Goal: Information Seeking & Learning: Learn about a topic

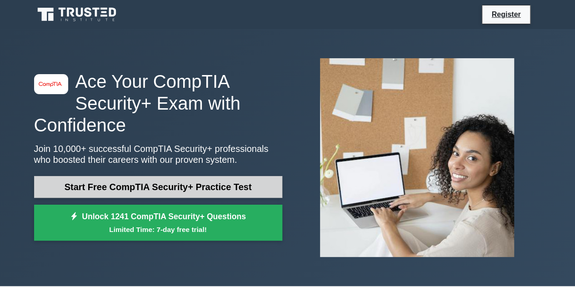
click at [157, 179] on link "Start Free CompTIA Security+ Practice Test" at bounding box center [158, 187] width 248 height 22
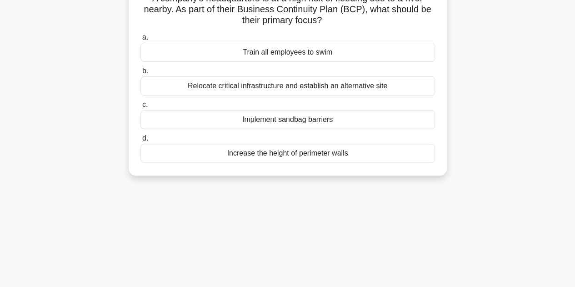
scroll to position [22, 0]
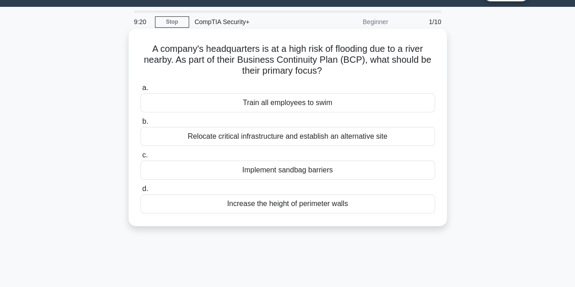
click at [270, 134] on div "Relocate critical infrastructure and establish an alternative site" at bounding box center [287, 136] width 294 height 19
click at [140, 124] on input "b. Relocate critical infrastructure and establish an alternative site" at bounding box center [140, 122] width 0 height 6
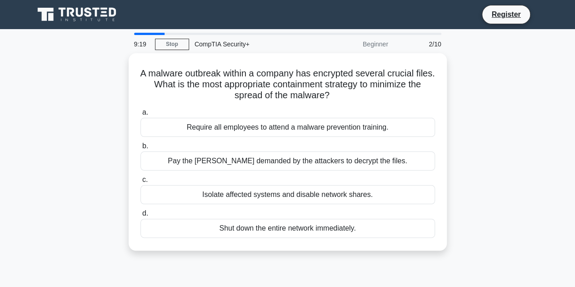
scroll to position [0, 0]
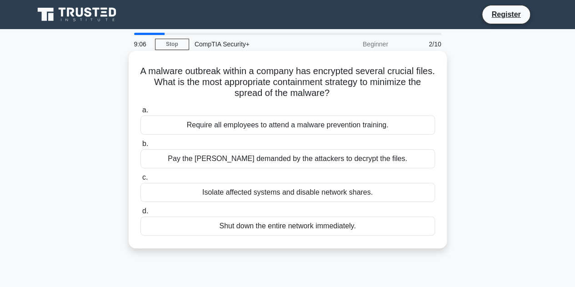
click at [259, 196] on div "Isolate affected systems and disable network shares." at bounding box center [287, 192] width 294 height 19
click at [140, 180] on input "c. Isolate affected systems and disable network shares." at bounding box center [140, 177] width 0 height 6
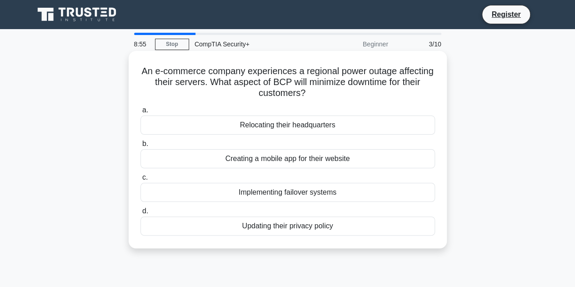
click at [310, 194] on div "Implementing failover systems" at bounding box center [287, 192] width 294 height 19
click at [140, 180] on input "c. Implementing failover systems" at bounding box center [140, 177] width 0 height 6
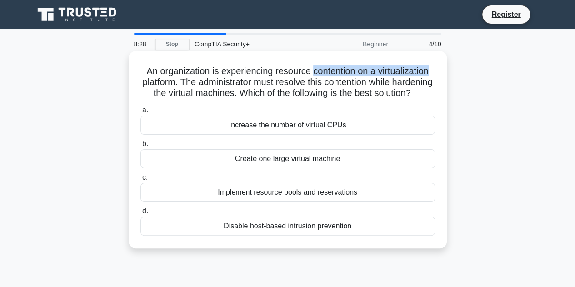
drag, startPoint x: 311, startPoint y: 74, endPoint x: 435, endPoint y: 70, distance: 124.5
click at [435, 70] on h5 "An organization is experiencing resource contention on a virtualization platfor…" at bounding box center [287, 82] width 296 height 34
click at [295, 134] on div "Increase the number of virtual CPUs" at bounding box center [287, 124] width 294 height 19
click at [140, 113] on input "a. Increase the number of virtual CPUs" at bounding box center [140, 110] width 0 height 6
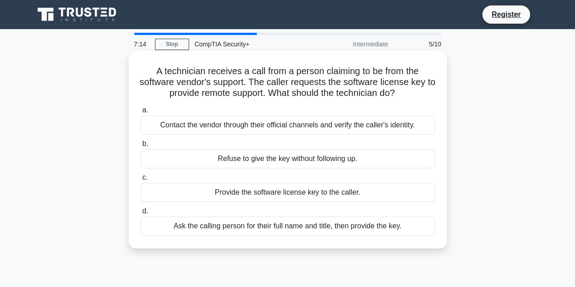
click at [308, 128] on div "Contact the vendor through their official channels and verify the caller's iden…" at bounding box center [287, 124] width 294 height 19
click at [140, 113] on input "a. Contact the vendor through their official channels and verify the caller's i…" at bounding box center [140, 110] width 0 height 6
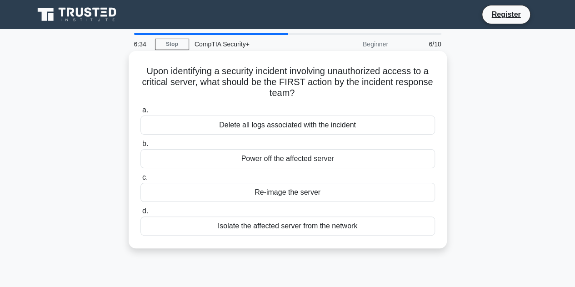
click at [276, 224] on div "Isolate the affected server from the network" at bounding box center [287, 225] width 294 height 19
click at [140, 214] on input "d. Isolate the affected server from the network" at bounding box center [140, 211] width 0 height 6
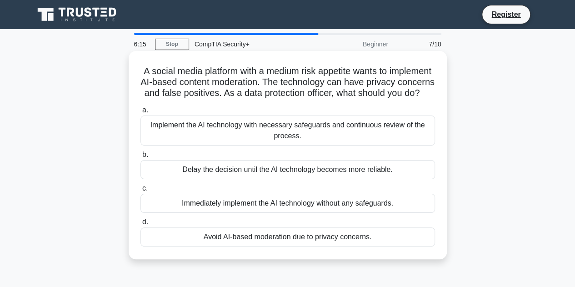
click at [266, 145] on div "Implement the AI technology with necessary safeguards and continuous review of …" at bounding box center [287, 130] width 294 height 30
click at [140, 113] on input "a. Implement the AI technology with necessary safeguards and continuous review …" at bounding box center [140, 110] width 0 height 6
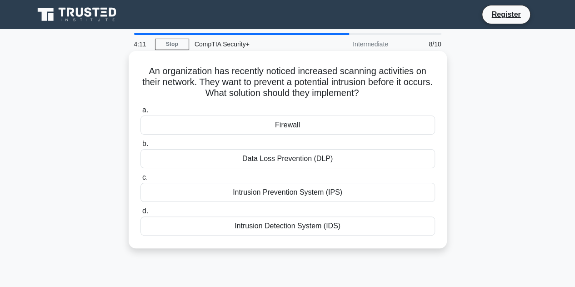
click at [280, 195] on div "Intrusion Prevention System (IPS)" at bounding box center [287, 192] width 294 height 19
click at [140, 180] on input "c. Intrusion Prevention System (IPS)" at bounding box center [140, 177] width 0 height 6
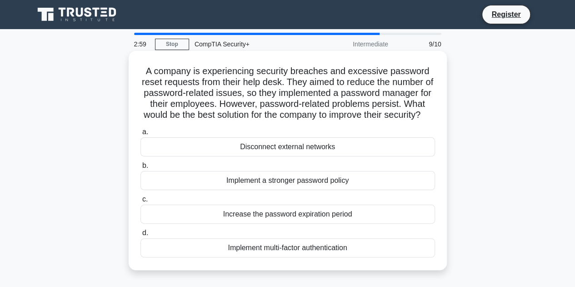
click at [276, 257] on div "Implement multi-factor authentication" at bounding box center [287, 247] width 294 height 19
click at [140, 236] on input "d. Implement multi-factor authentication" at bounding box center [140, 233] width 0 height 6
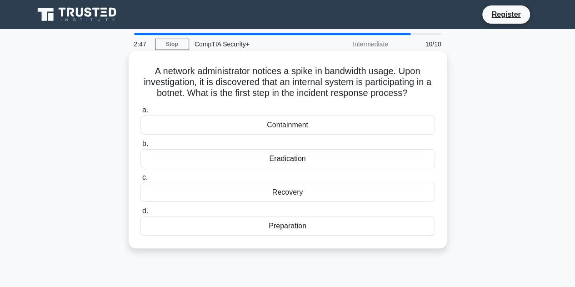
click at [265, 129] on div "Containment" at bounding box center [287, 124] width 294 height 19
click at [140, 113] on input "a. Containment" at bounding box center [140, 110] width 0 height 6
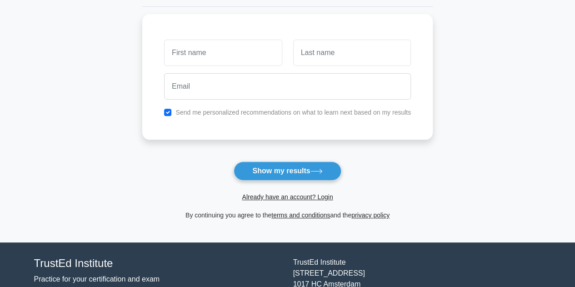
scroll to position [118, 0]
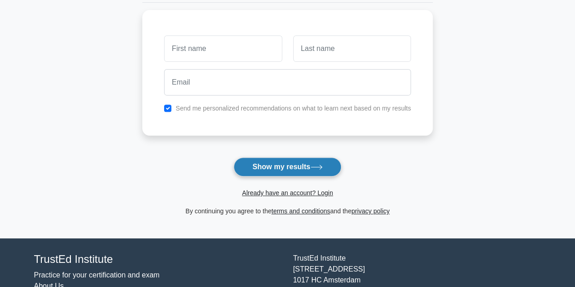
click at [276, 163] on button "Show my results" at bounding box center [286, 166] width 107 height 19
